Goal: Task Accomplishment & Management: Use online tool/utility

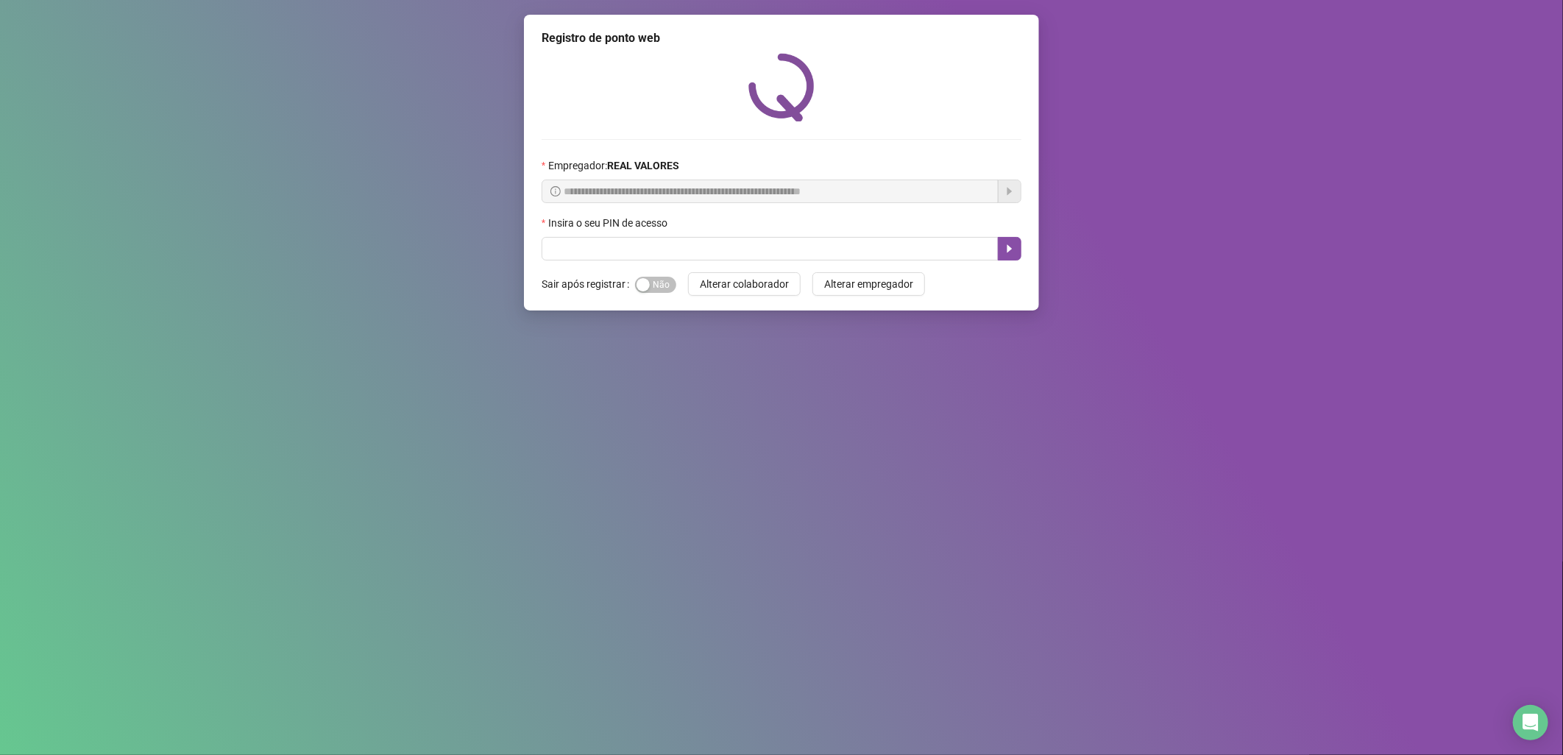
click at [724, 237] on div "Insira o seu PIN de acesso" at bounding box center [782, 226] width 480 height 22
click at [785, 240] on input "text" at bounding box center [770, 249] width 457 height 24
type input "*****"
click at [999, 256] on button "button" at bounding box center [1010, 249] width 24 height 24
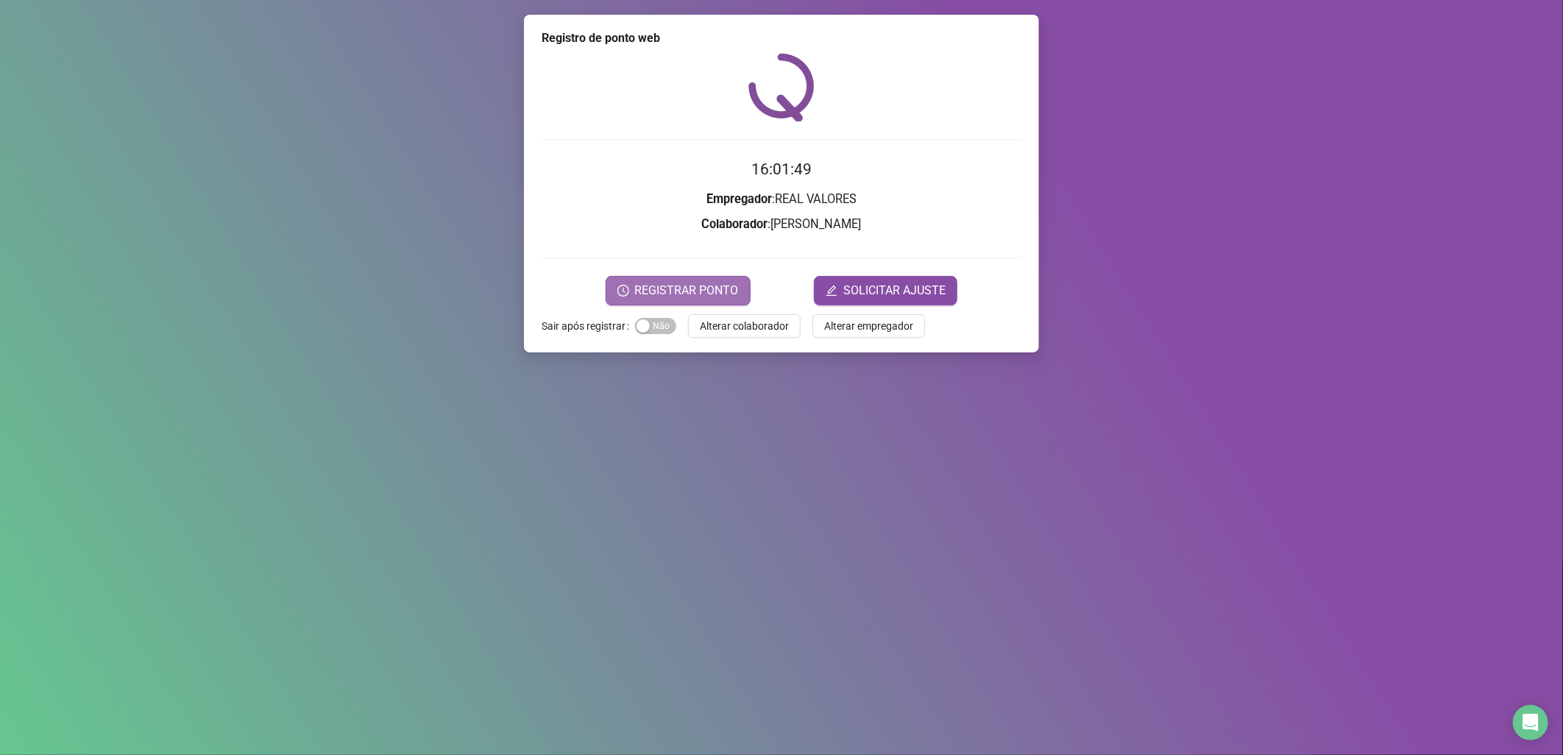
click at [689, 302] on button "REGISTRAR PONTO" at bounding box center [678, 290] width 145 height 29
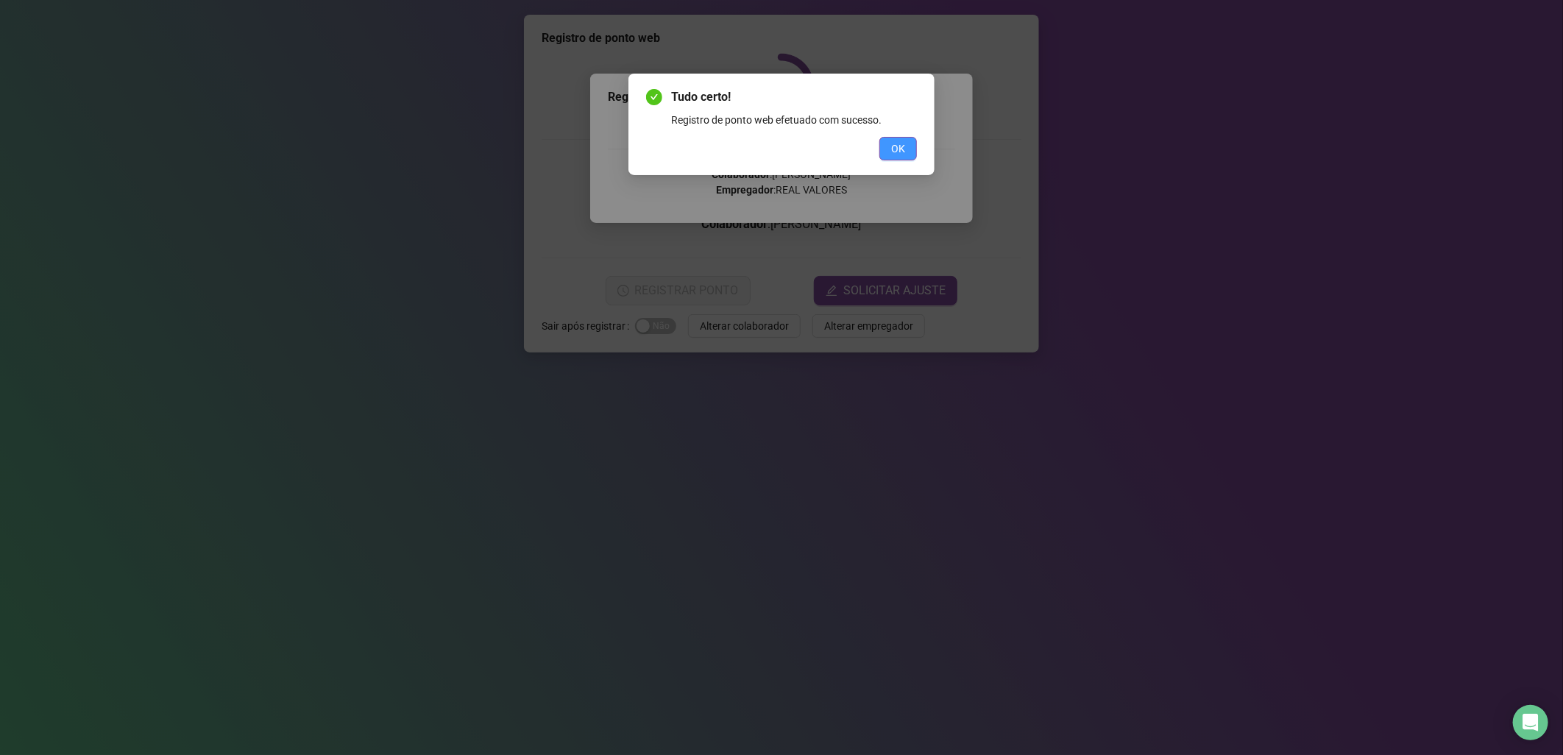
click at [904, 151] on span "OK" at bounding box center [898, 149] width 14 height 16
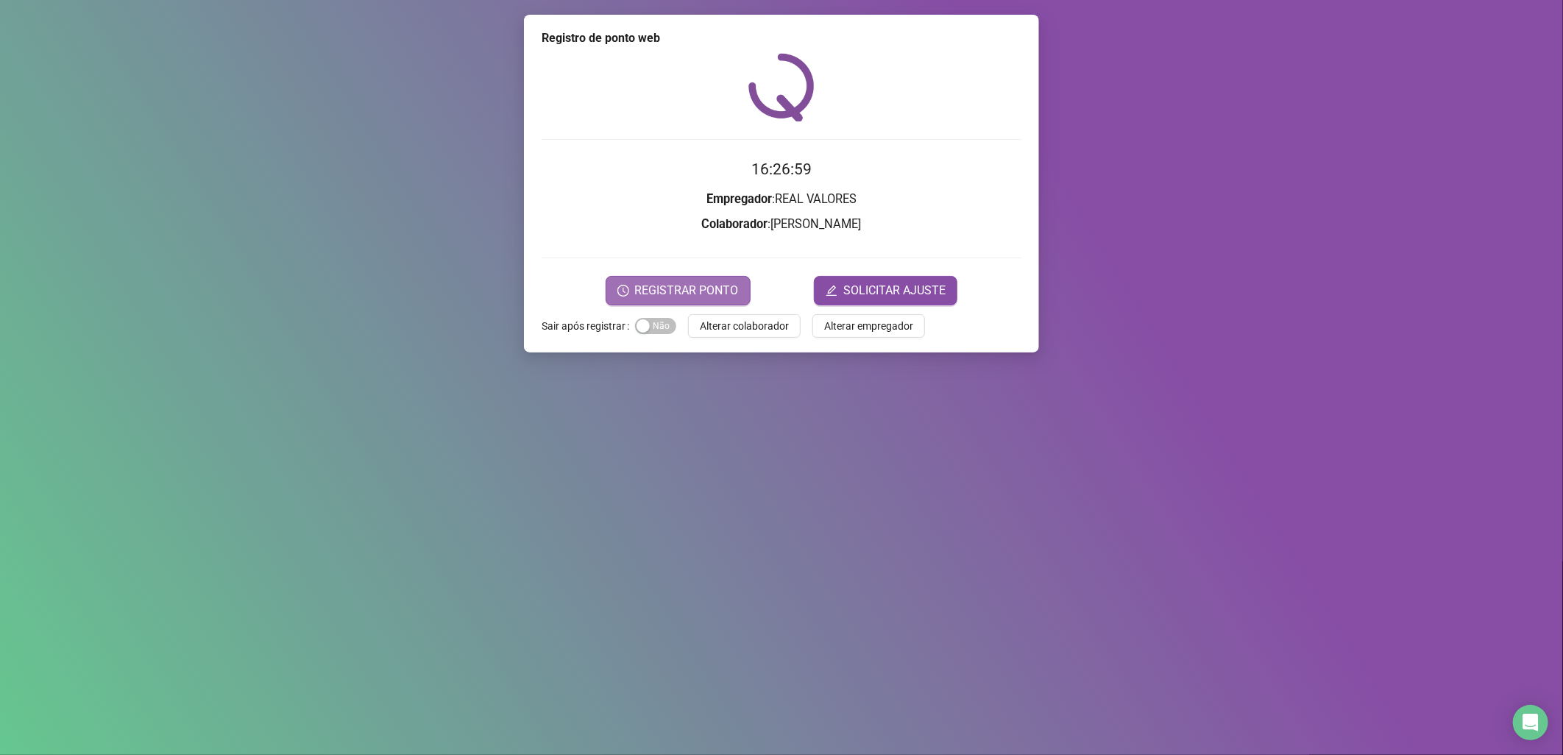
click at [687, 288] on span "REGISTRAR PONTO" at bounding box center [687, 291] width 104 height 18
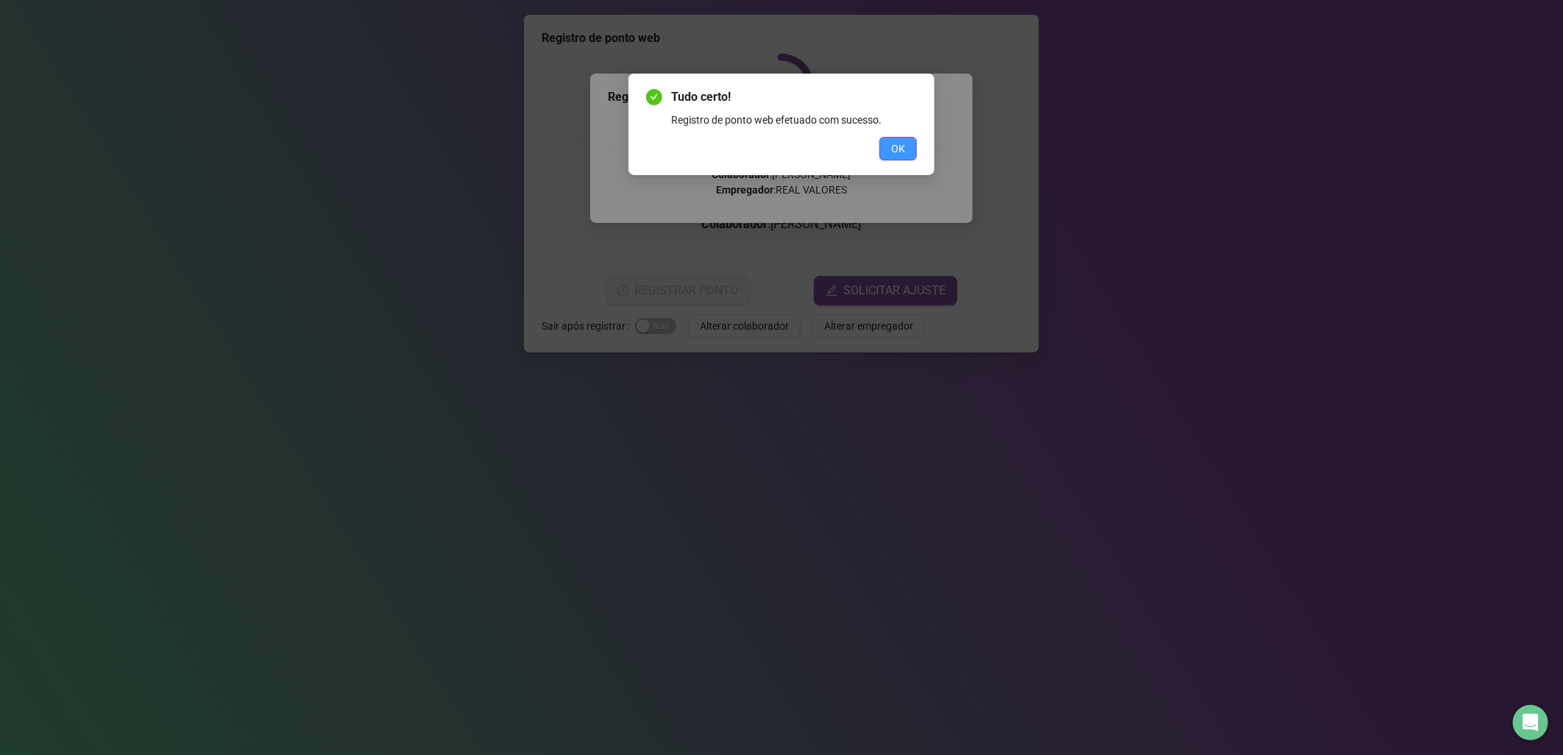
click at [881, 144] on button "OK" at bounding box center [899, 149] width 38 height 24
